Goal: Contribute content

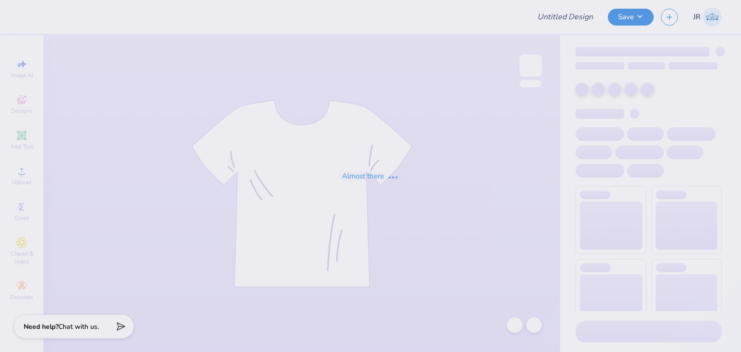
type input "It's better to be alone crew"
type input "50"
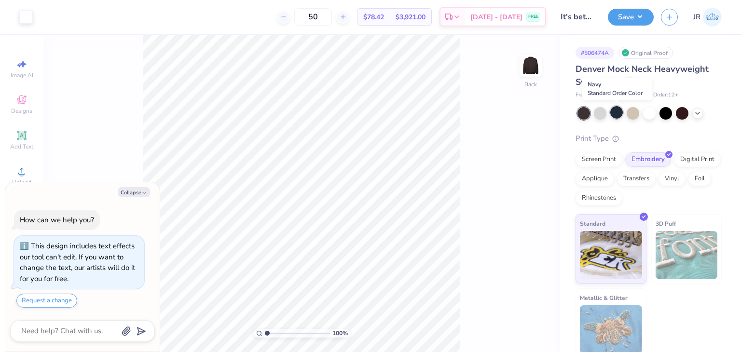
click at [617, 110] on div at bounding box center [616, 112] width 13 height 13
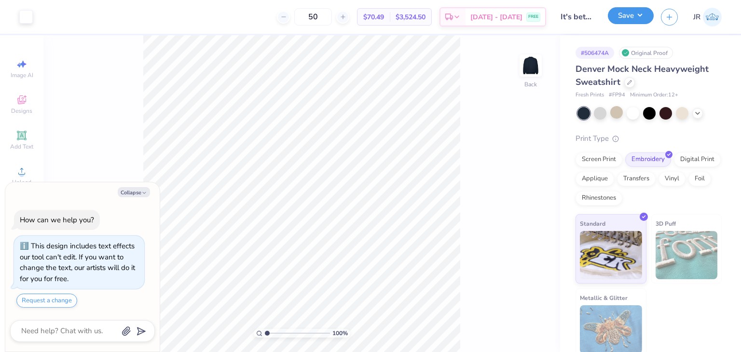
click at [637, 16] on button "Save" at bounding box center [631, 15] width 46 height 17
type textarea "x"
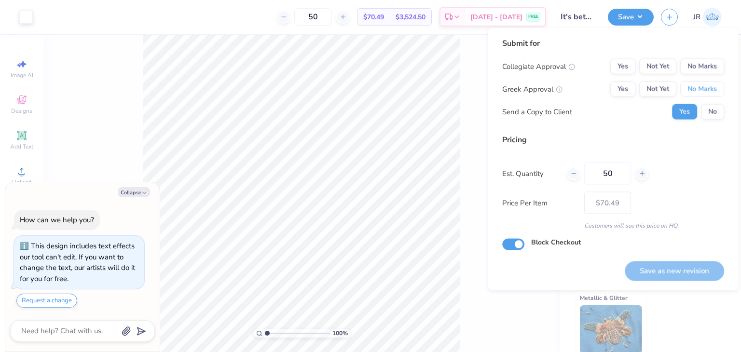
drag, startPoint x: 699, startPoint y: 86, endPoint x: 700, endPoint y: 78, distance: 7.9
click at [699, 86] on button "No Marks" at bounding box center [702, 89] width 44 height 15
click at [702, 68] on button "No Marks" at bounding box center [702, 66] width 44 height 15
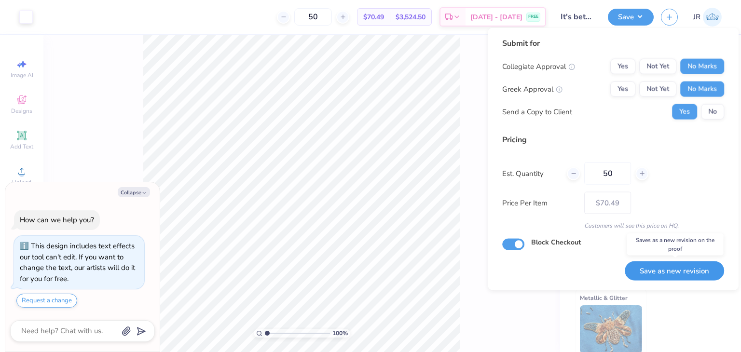
click at [662, 274] on button "Save as new revision" at bounding box center [674, 271] width 99 height 20
type input "$70.49"
type textarea "x"
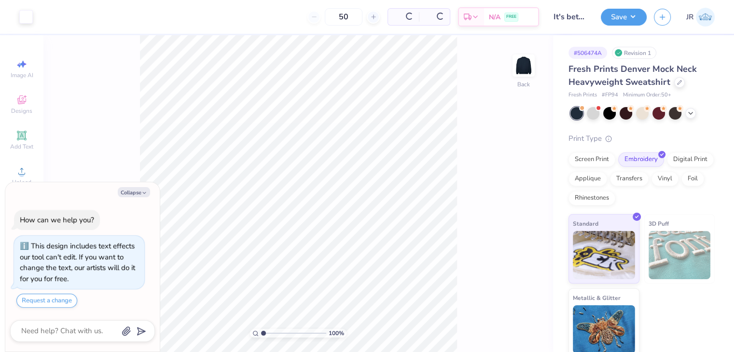
scroll to position [27, 0]
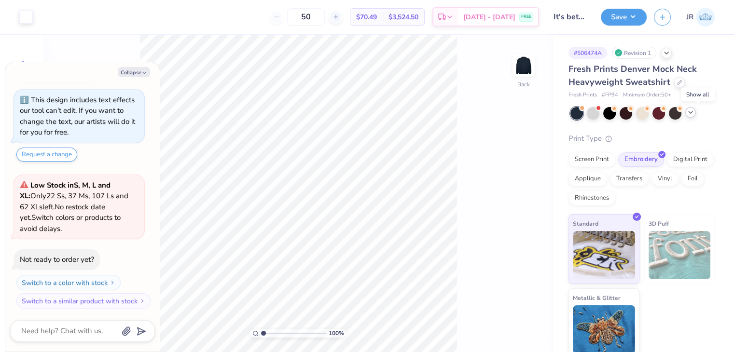
click at [694, 116] on icon at bounding box center [690, 113] width 8 height 8
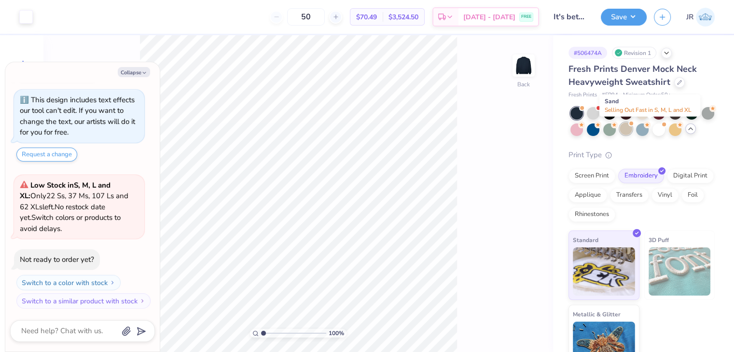
click at [632, 135] on div at bounding box center [625, 129] width 13 height 13
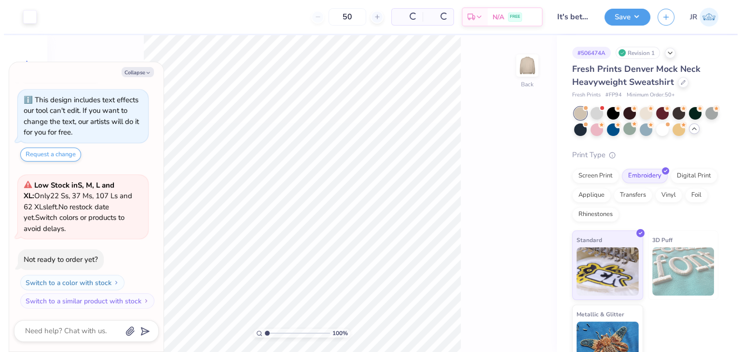
scroll to position [163, 0]
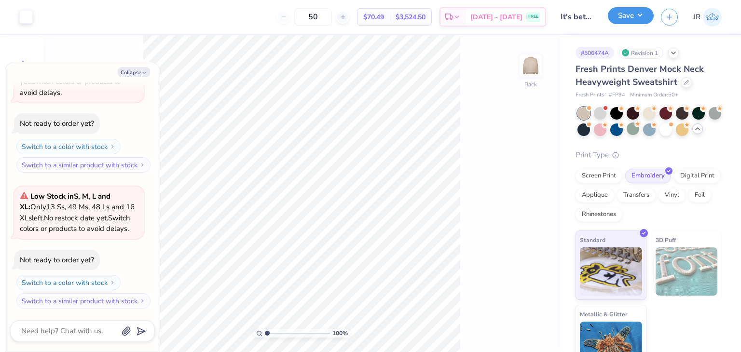
click at [629, 16] on button "Save" at bounding box center [631, 15] width 46 height 17
type textarea "x"
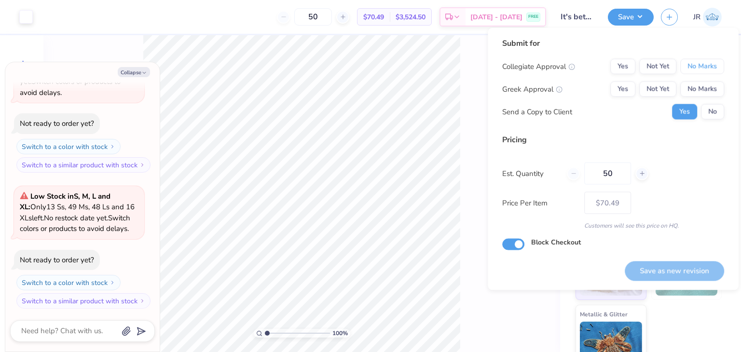
drag, startPoint x: 692, startPoint y: 69, endPoint x: 697, endPoint y: 80, distance: 12.1
click at [692, 68] on button "No Marks" at bounding box center [702, 66] width 44 height 15
click at [703, 89] on button "No Marks" at bounding box center [702, 89] width 44 height 15
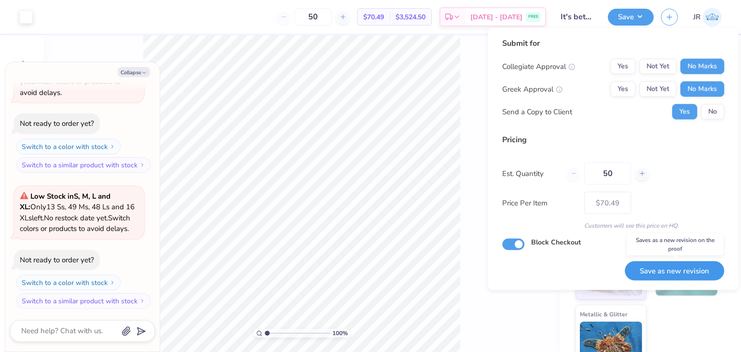
click at [657, 270] on button "Save as new revision" at bounding box center [674, 271] width 99 height 20
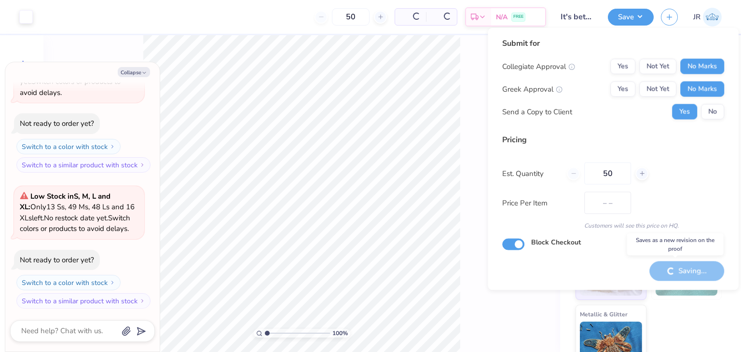
type input "$70.49"
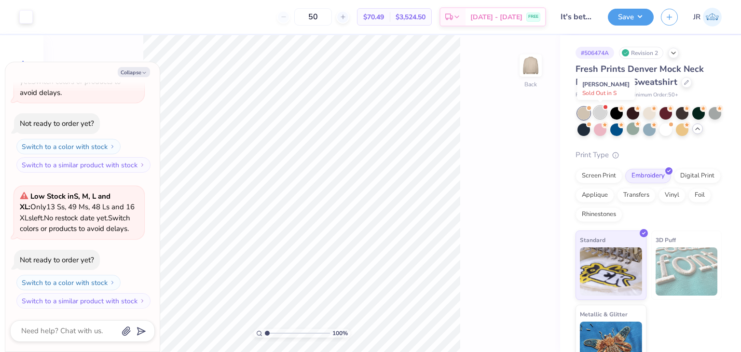
click at [598, 113] on div at bounding box center [600, 112] width 13 height 13
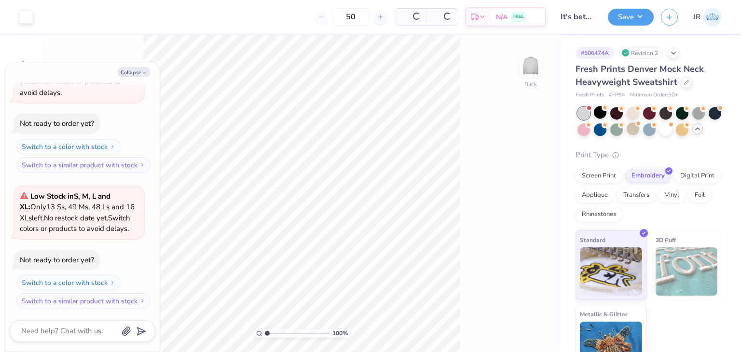
scroll to position [321, 0]
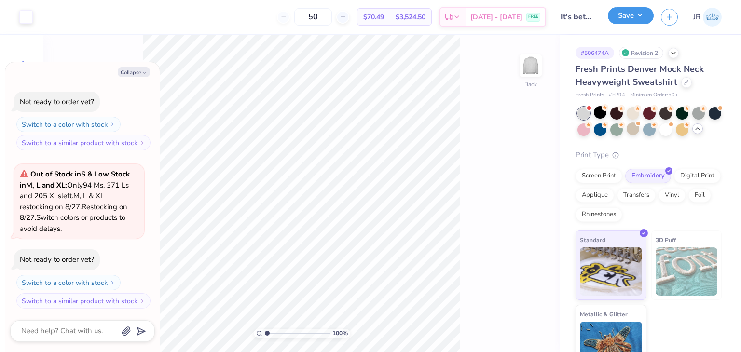
click at [629, 19] on button "Save" at bounding box center [631, 15] width 46 height 17
type textarea "x"
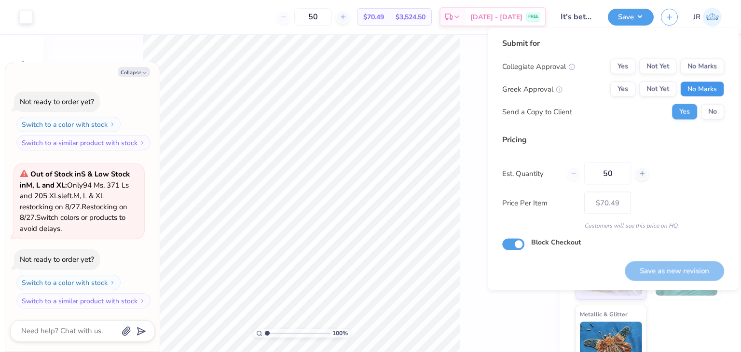
click at [703, 91] on button "No Marks" at bounding box center [702, 89] width 44 height 15
click at [703, 67] on button "No Marks" at bounding box center [702, 66] width 44 height 15
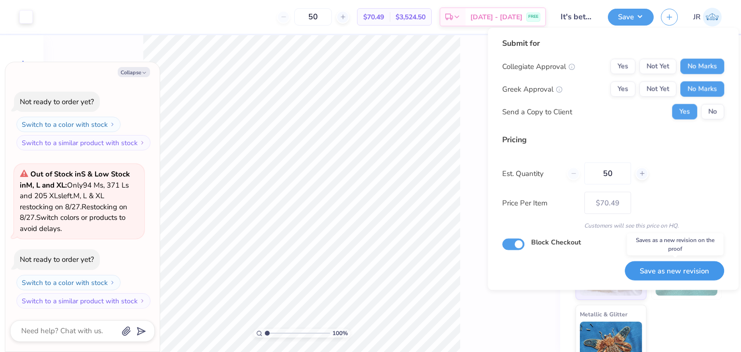
click at [666, 268] on button "Save as new revision" at bounding box center [674, 271] width 99 height 20
type input "$70.49"
type textarea "x"
